Goal: Task Accomplishment & Management: Use online tool/utility

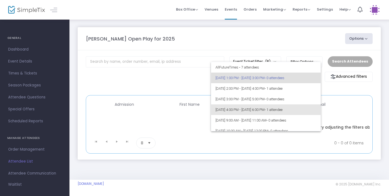
click at [290, 109] on span "10/15/2025 @ 4:00 PM - 10/15/2025 @ 6:00 PM • 1 attendee" at bounding box center [265, 110] width 101 height 11
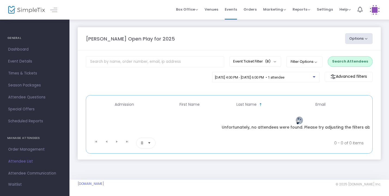
click at [353, 63] on button "Search Attendees" at bounding box center [349, 61] width 45 height 10
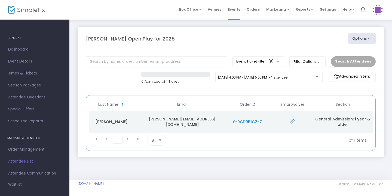
scroll to position [0, 138]
click at [255, 122] on span "S-0CD0B1C2-7" at bounding box center [247, 121] width 29 height 5
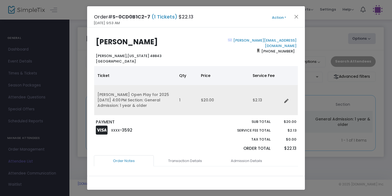
scroll to position [0, 0]
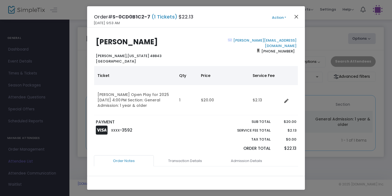
click at [295, 16] on button "Close" at bounding box center [296, 16] width 7 height 7
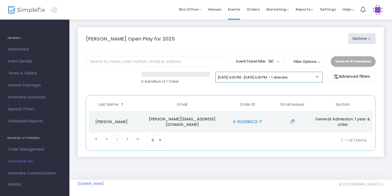
click at [287, 79] on span "10/15/2025 @ 4:00 PM - 10/15/2025 @ 6:00 PM • 1 attendee" at bounding box center [252, 77] width 69 height 4
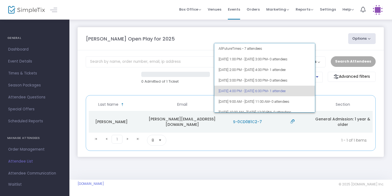
scroll to position [13, 0]
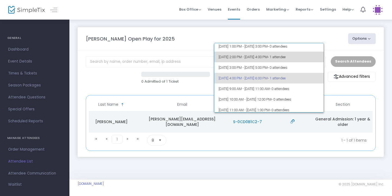
click at [294, 53] on span "10/15/2025 @ 2:00 PM - 10/15/2025 @ 4:00 PM • 1 attendee" at bounding box center [269, 57] width 101 height 11
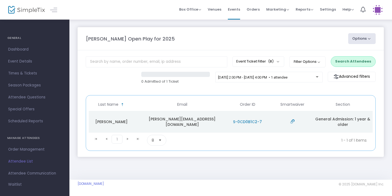
click at [340, 62] on button "Search Attendees" at bounding box center [353, 61] width 45 height 10
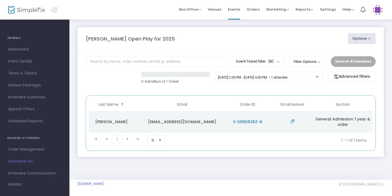
click at [235, 121] on span "S-D89D92B2-B" at bounding box center [247, 121] width 29 height 5
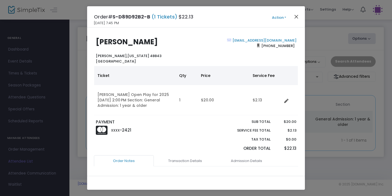
click at [296, 19] on button "Close" at bounding box center [296, 16] width 7 height 7
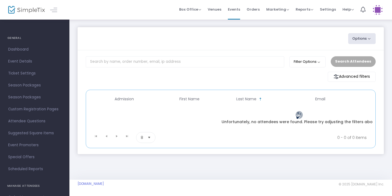
click at [32, 13] on img at bounding box center [26, 10] width 37 height 8
